Goal: Connect with others: Connect with others

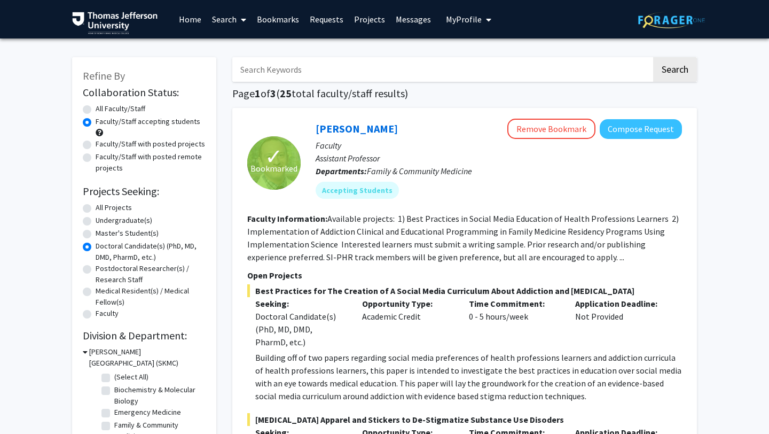
click at [261, 19] on link "Bookmarks" at bounding box center [278, 19] width 53 height 37
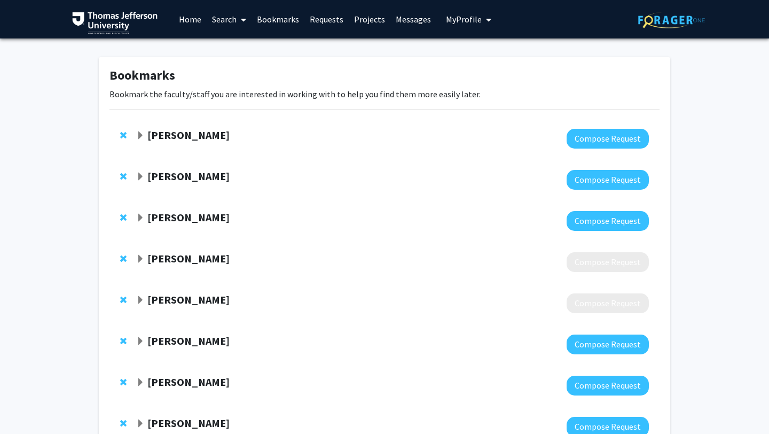
click at [139, 179] on span "Expand Katie Hunzinger Bookmark" at bounding box center [140, 177] width 9 height 9
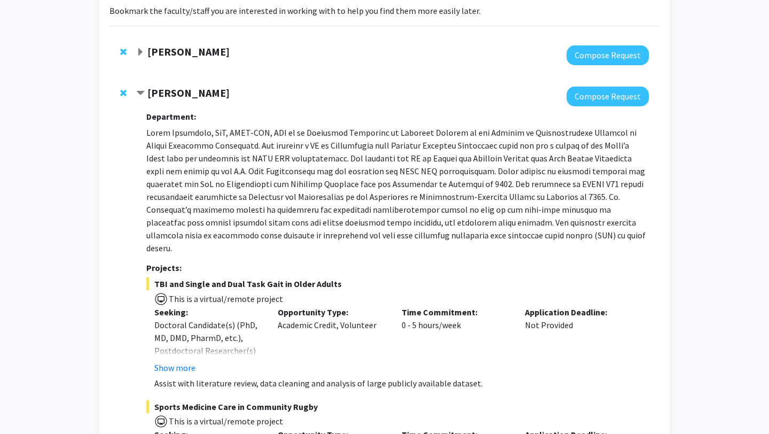
scroll to position [82, 0]
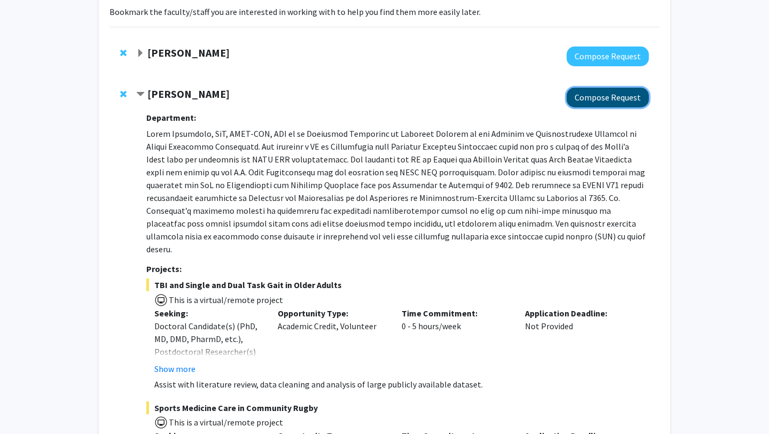
click at [602, 102] on button "Compose Request" at bounding box center [608, 98] width 82 height 20
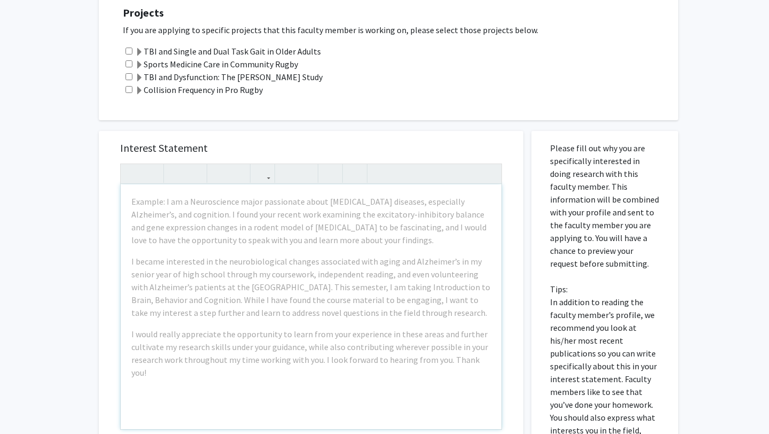
scroll to position [304, 0]
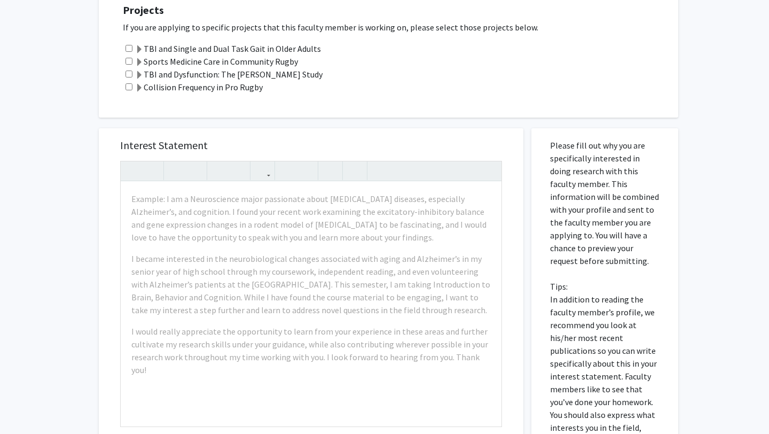
click at [360, 147] on h5 "Interest Statement" at bounding box center [311, 145] width 382 height 13
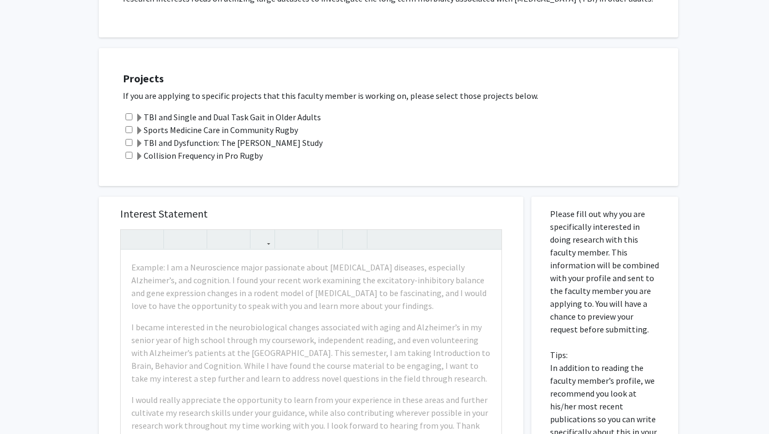
scroll to position [228, 0]
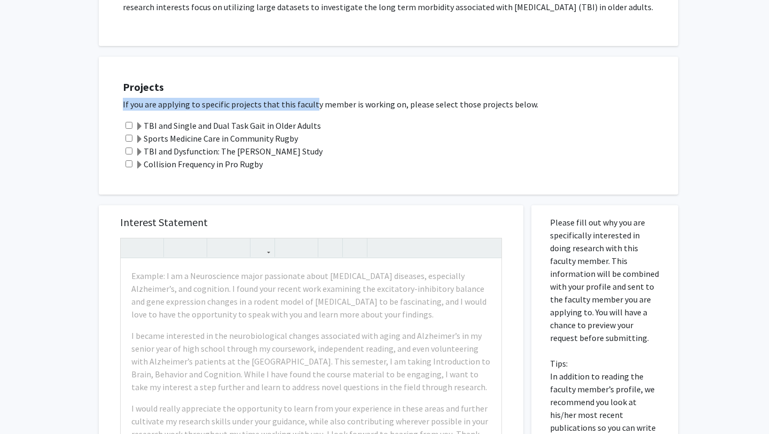
drag, startPoint x: 307, startPoint y: 110, endPoint x: 286, endPoint y: 83, distance: 33.5
click at [286, 83] on div "Projects If you are applying to specific projects that this faculty member is w…" at bounding box center [395, 125] width 566 height 111
click at [286, 83] on h5 "Projects" at bounding box center [395, 87] width 545 height 13
drag, startPoint x: 286, startPoint y: 83, endPoint x: 310, endPoint y: 112, distance: 37.9
click at [310, 112] on div "Projects If you are applying to specific projects that this faculty member is w…" at bounding box center [395, 125] width 566 height 111
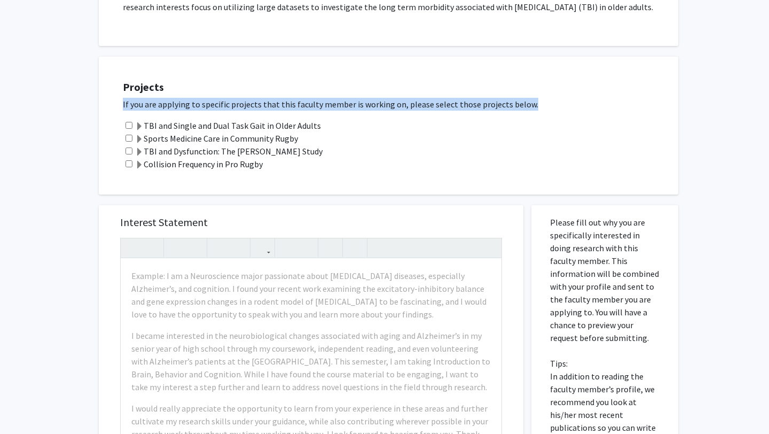
click at [520, 106] on p "If you are applying to specific projects that this faculty member is working on…" at bounding box center [395, 104] width 545 height 13
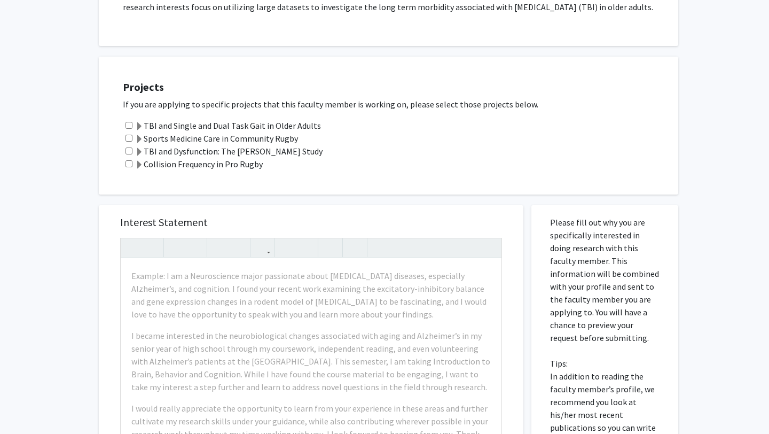
drag, startPoint x: 522, startPoint y: 106, endPoint x: 515, endPoint y: 97, distance: 11.0
click at [515, 97] on div "Projects If you are applying to specific projects that this faculty member is w…" at bounding box center [395, 125] width 566 height 111
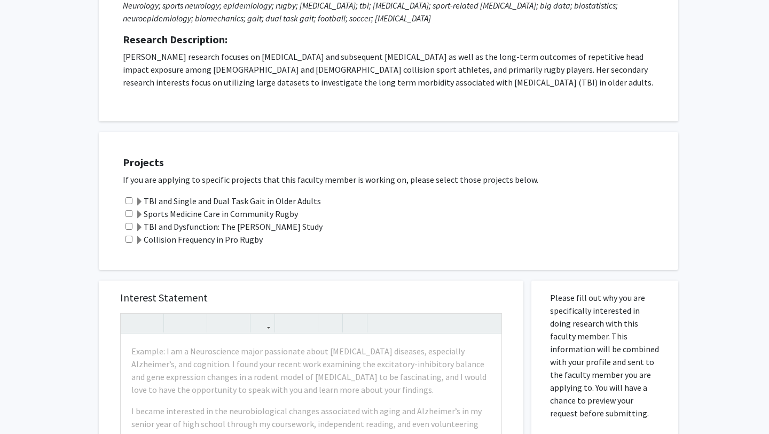
scroll to position [79, 0]
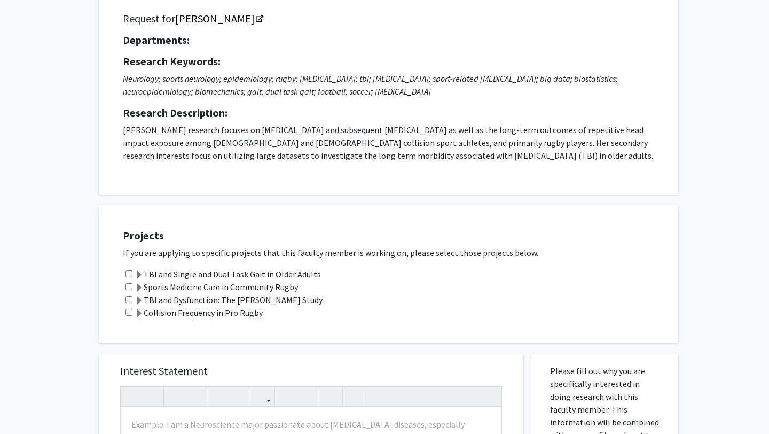
click at [521, 181] on div "Request for [PERSON_NAME] Departments: Research Keywords: Neurology; sports neu…" at bounding box center [389, 91] width 580 height 206
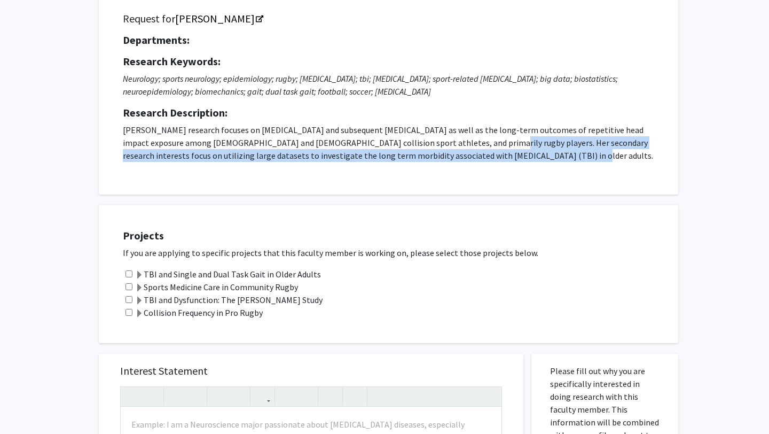
drag, startPoint x: 519, startPoint y: 175, endPoint x: 431, endPoint y: 141, distance: 94.3
click at [431, 141] on div "Request for [PERSON_NAME] Departments: Research Keywords: Neurology; sports neu…" at bounding box center [388, 91] width 553 height 179
click at [431, 141] on p "[PERSON_NAME] research focuses on [MEDICAL_DATA] and subsequent [MEDICAL_DATA] …" at bounding box center [388, 142] width 531 height 38
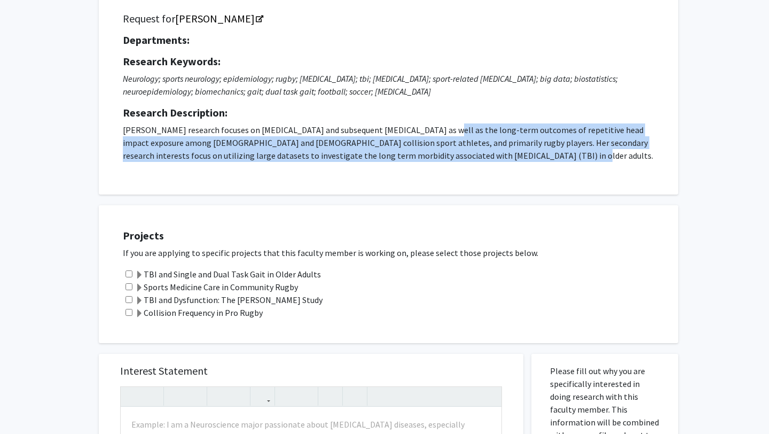
drag, startPoint x: 429, startPoint y: 126, endPoint x: 494, endPoint y: 162, distance: 73.4
click at [494, 162] on div "Request for [PERSON_NAME] Departments: Research Keywords: Neurology; sports neu…" at bounding box center [388, 91] width 553 height 179
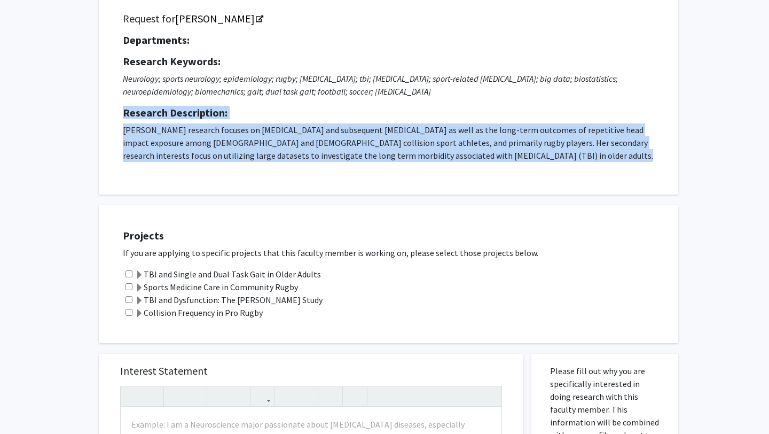
drag, startPoint x: 494, startPoint y: 162, endPoint x: 451, endPoint y: 105, distance: 70.9
click at [451, 105] on div "Request for [PERSON_NAME] Departments: Research Keywords: Neurology; sports neu…" at bounding box center [388, 91] width 553 height 179
click at [451, 105] on div "Departments: Research Keywords: Neurology; sports neurology; epidemiology; rugb…" at bounding box center [388, 98] width 531 height 128
drag, startPoint x: 451, startPoint y: 105, endPoint x: 491, endPoint y: 170, distance: 76.8
click at [491, 170] on div "Request for [PERSON_NAME] Departments: Research Keywords: Neurology; sports neu…" at bounding box center [388, 91] width 553 height 179
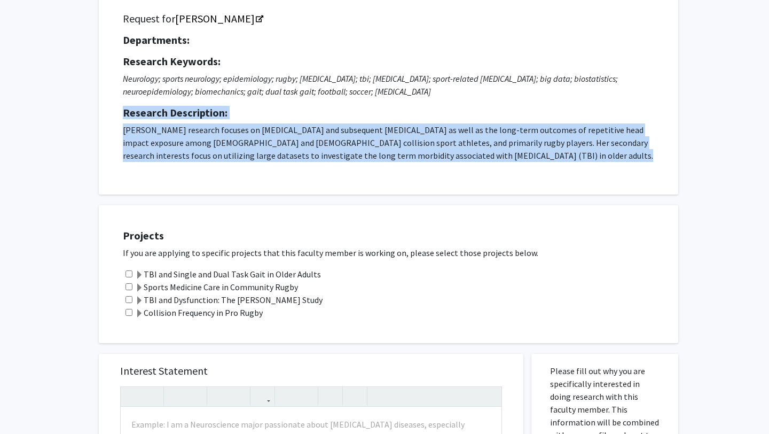
click at [491, 170] on div "Request for [PERSON_NAME] Departments: Research Keywords: Neurology; sports neu…" at bounding box center [388, 91] width 553 height 179
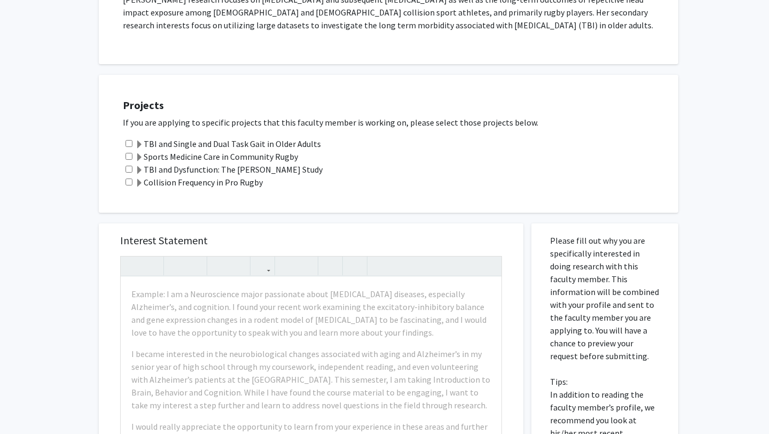
scroll to position [0, 0]
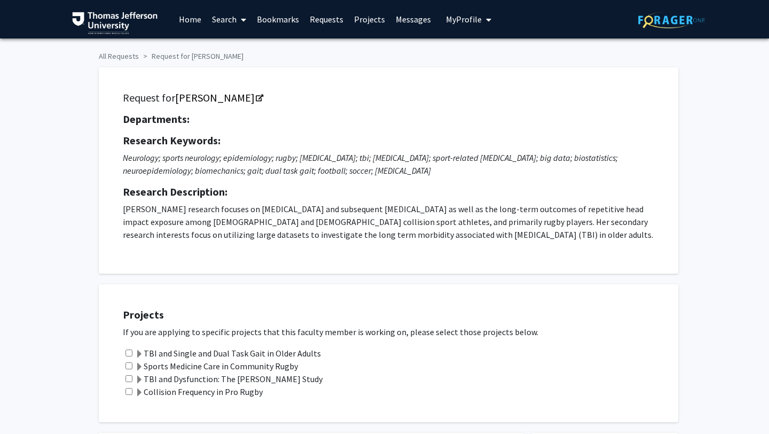
click at [272, 22] on link "Bookmarks" at bounding box center [278, 19] width 53 height 37
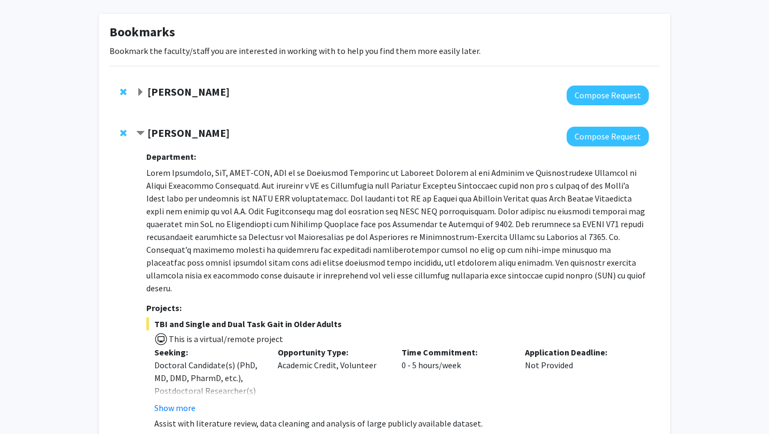
scroll to position [44, 0]
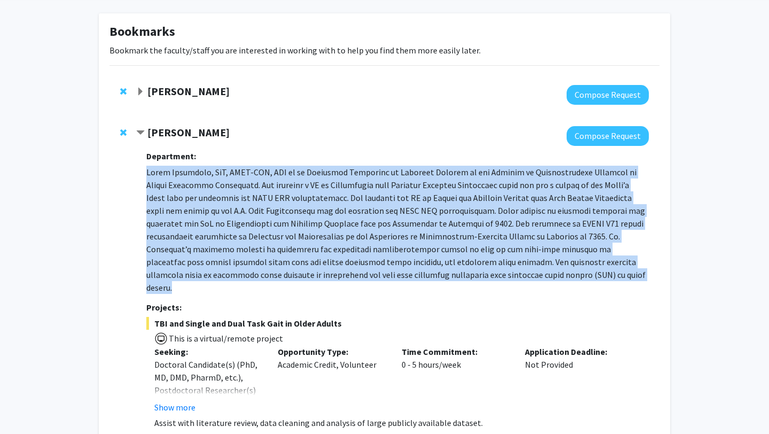
drag, startPoint x: 473, startPoint y: 272, endPoint x: 411, endPoint y: 162, distance: 126.5
drag, startPoint x: 411, startPoint y: 162, endPoint x: 462, endPoint y: 271, distance: 120.2
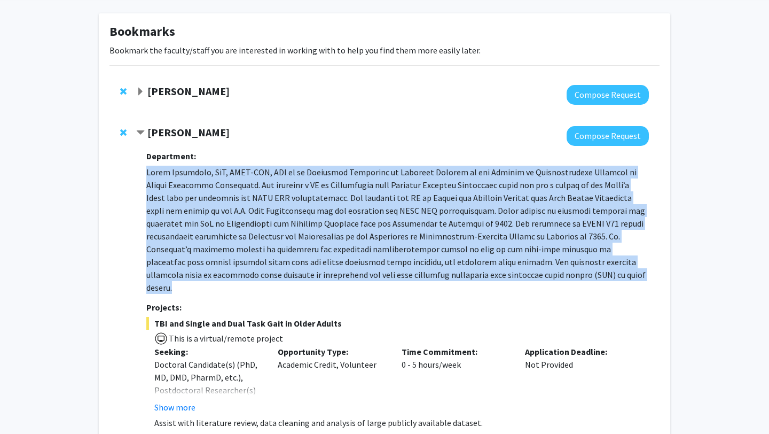
click at [462, 271] on p at bounding box center [397, 230] width 503 height 128
drag, startPoint x: 462, startPoint y: 271, endPoint x: 377, endPoint y: 163, distance: 137.7
drag, startPoint x: 377, startPoint y: 163, endPoint x: 477, endPoint y: 282, distance: 155.8
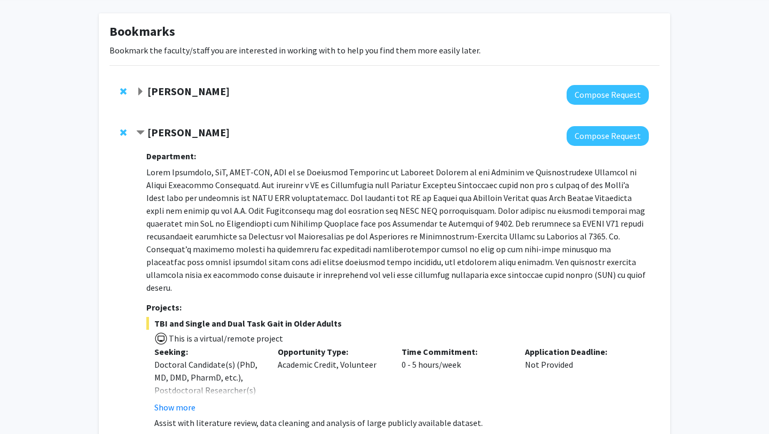
click at [465, 276] on p at bounding box center [397, 230] width 503 height 128
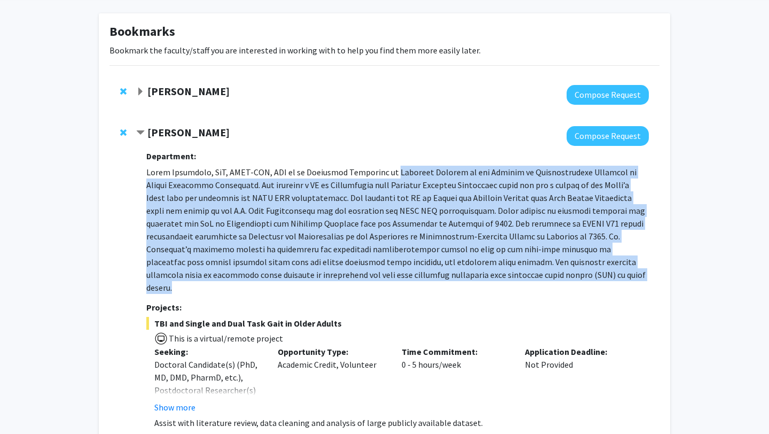
drag, startPoint x: 465, startPoint y: 276, endPoint x: 393, endPoint y: 170, distance: 128.3
click at [393, 170] on p at bounding box center [397, 230] width 503 height 128
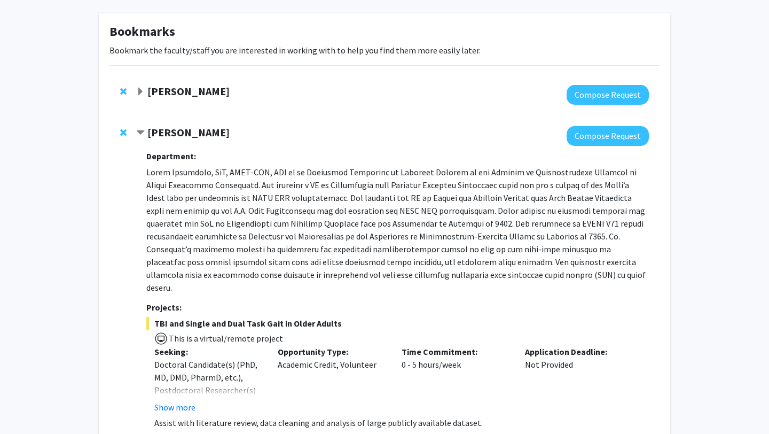
click at [391, 157] on h3 "Department:" at bounding box center [397, 156] width 503 height 10
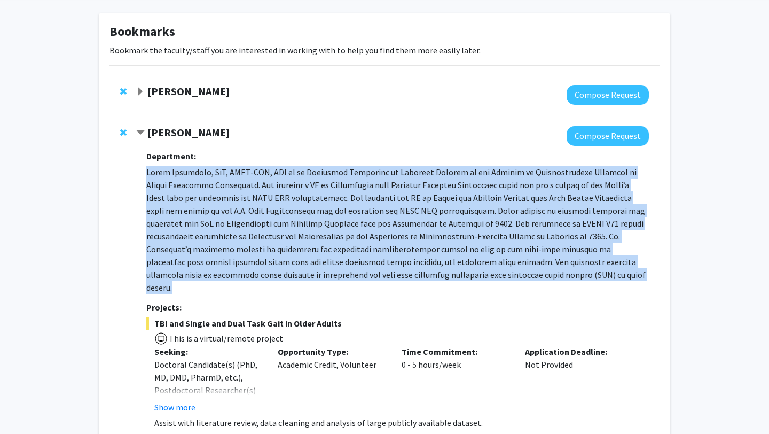
drag, startPoint x: 391, startPoint y: 157, endPoint x: 479, endPoint y: 269, distance: 142.2
click at [479, 269] on p at bounding box center [397, 230] width 503 height 128
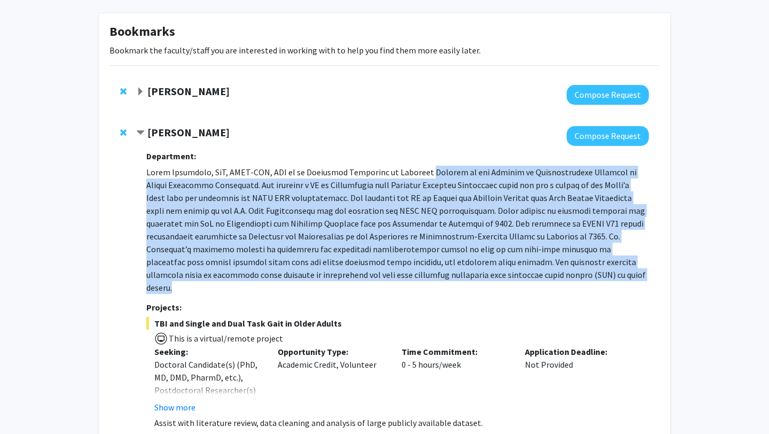
drag, startPoint x: 479, startPoint y: 269, endPoint x: 418, endPoint y: 178, distance: 109.6
click at [418, 178] on p at bounding box center [397, 230] width 503 height 128
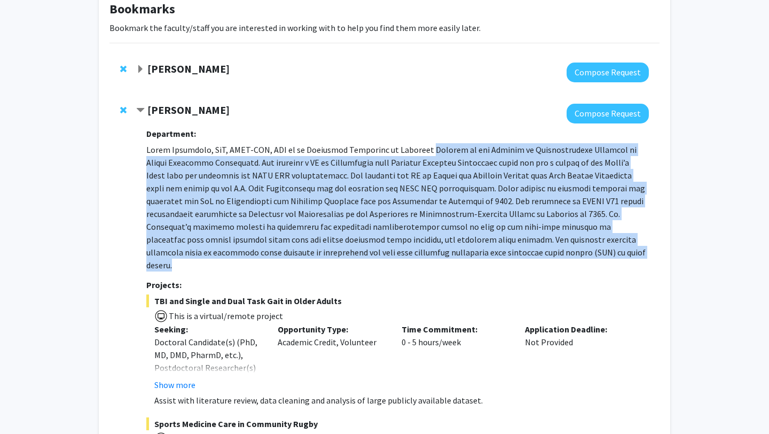
scroll to position [0, 0]
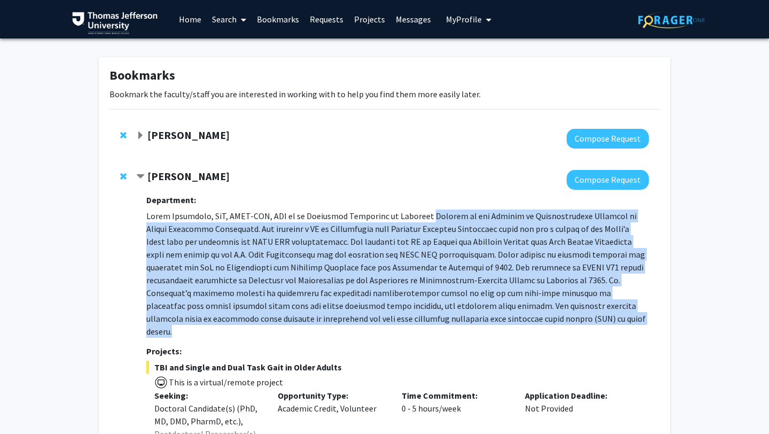
click at [432, 227] on p at bounding box center [397, 273] width 503 height 128
